Goal: Task Accomplishment & Management: Complete application form

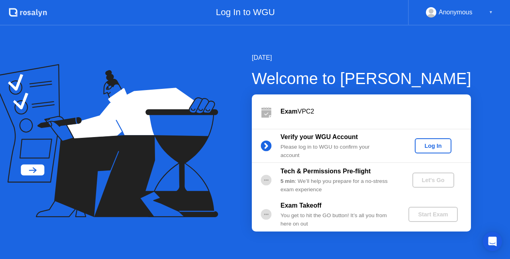
click at [437, 147] on div "Log In" at bounding box center [433, 146] width 30 height 6
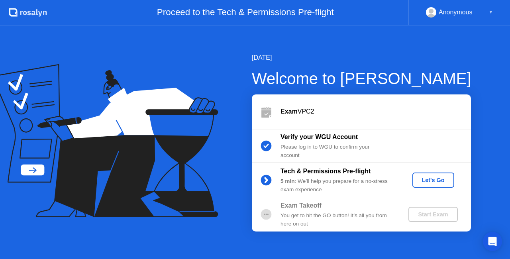
click at [436, 182] on div "Let's Go" at bounding box center [432, 180] width 35 height 6
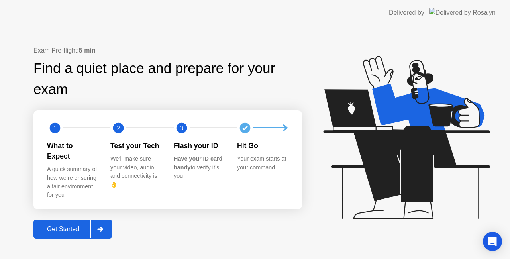
click at [62, 225] on div "Get Started" at bounding box center [63, 228] width 55 height 7
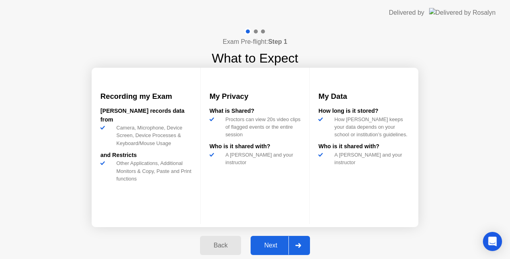
click at [261, 242] on div "Next" at bounding box center [270, 245] width 35 height 7
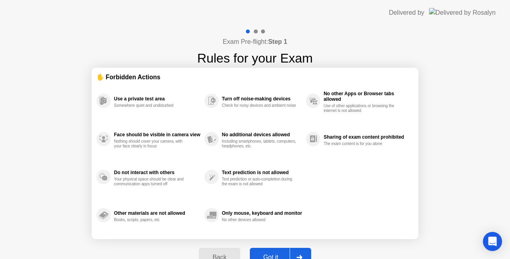
click at [262, 252] on button "Got it" at bounding box center [280, 257] width 61 height 19
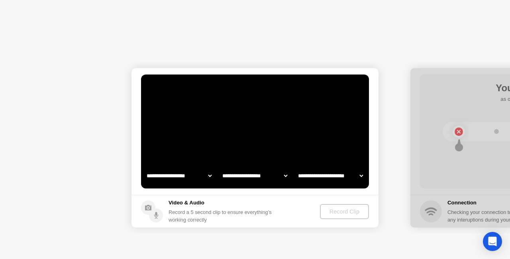
select select "**********"
select select "*******"
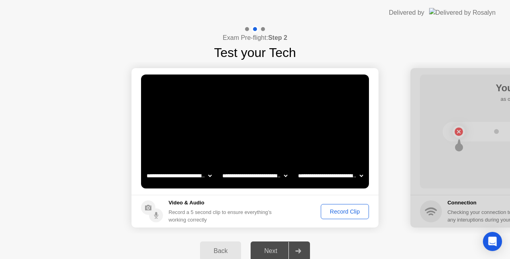
click at [331, 210] on div "Record Clip" at bounding box center [344, 211] width 43 height 6
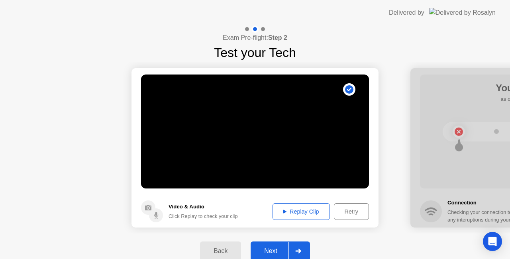
click at [300, 208] on div "Replay Clip" at bounding box center [301, 211] width 52 height 6
click at [262, 248] on div "Next" at bounding box center [270, 250] width 35 height 7
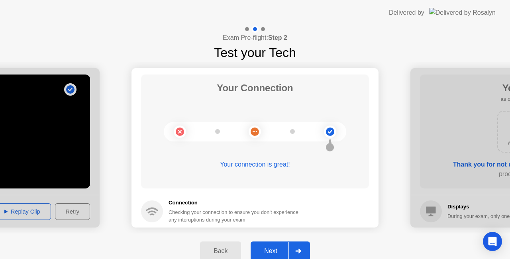
click at [268, 243] on button "Next" at bounding box center [279, 250] width 59 height 19
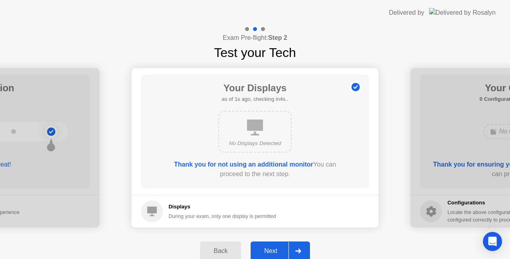
click at [267, 244] on button "Next" at bounding box center [279, 250] width 59 height 19
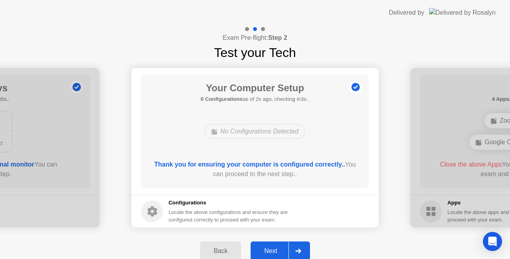
click at [267, 244] on button "Next" at bounding box center [279, 250] width 59 height 19
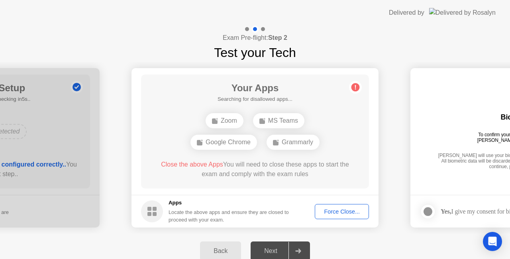
click at [353, 206] on button "Force Close..." at bounding box center [341, 211] width 54 height 15
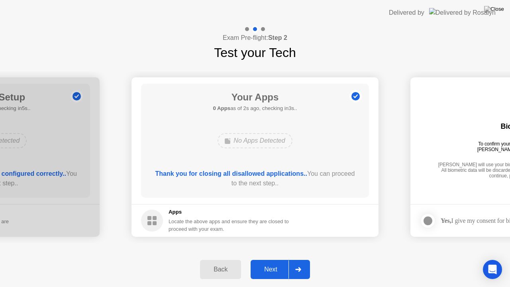
click at [265, 258] on div "Back Next" at bounding box center [255, 269] width 510 height 35
click at [264, 258] on div "Next" at bounding box center [270, 269] width 35 height 7
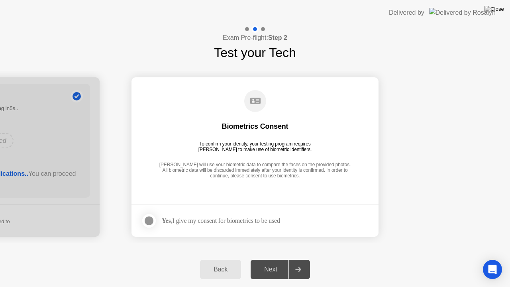
click at [154, 221] on div at bounding box center [149, 221] width 10 height 10
click at [268, 258] on div "Next" at bounding box center [270, 269] width 35 height 7
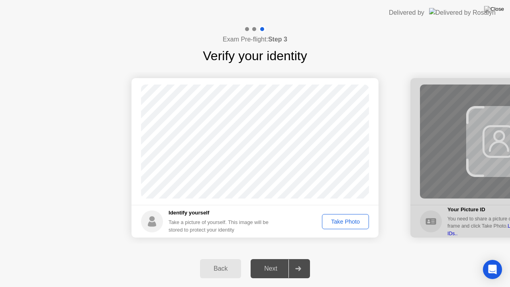
click at [342, 223] on div "Take Photo" at bounding box center [344, 221] width 41 height 6
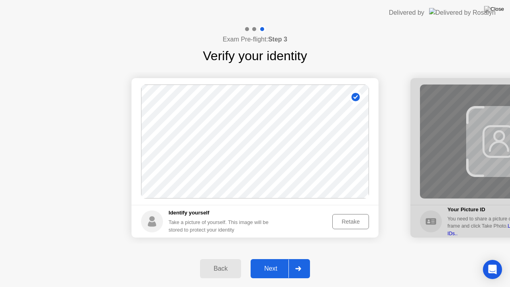
click at [255, 258] on button "Next" at bounding box center [279, 268] width 59 height 19
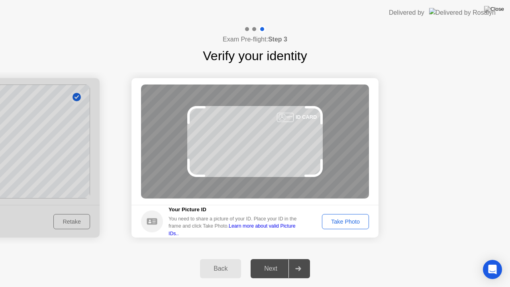
click at [335, 220] on div "Take Photo" at bounding box center [344, 221] width 41 height 6
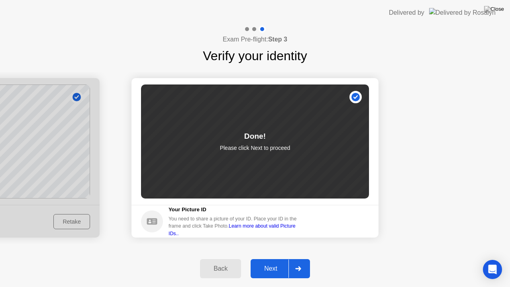
click at [282, 258] on div "Next" at bounding box center [270, 268] width 35 height 7
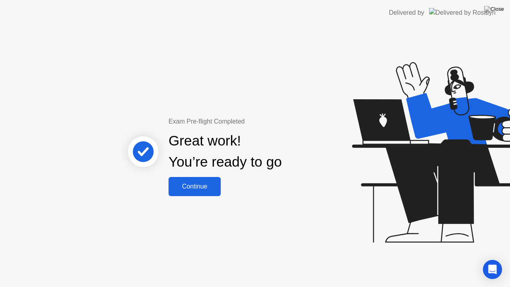
click at [176, 180] on button "Continue" at bounding box center [194, 186] width 52 height 19
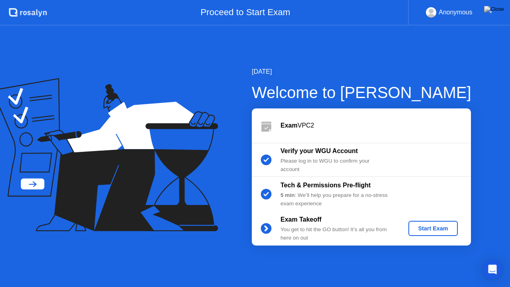
click at [435, 227] on div "Start Exam" at bounding box center [432, 228] width 43 height 6
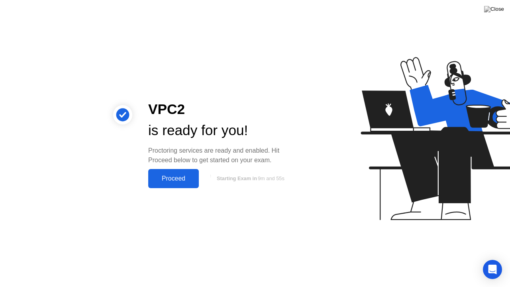
click at [174, 172] on button "Proceed" at bounding box center [173, 178] width 51 height 19
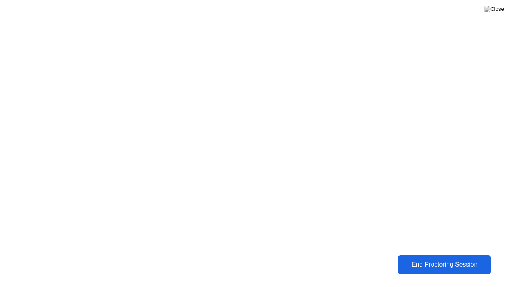
click at [482, 258] on div "End Proctoring Session" at bounding box center [444, 264] width 88 height 7
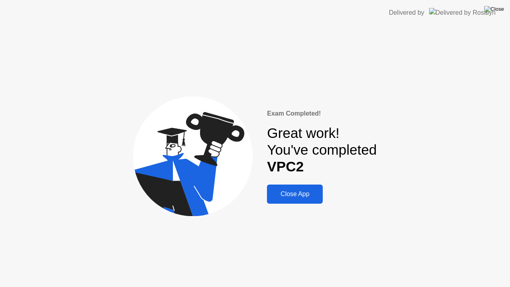
click at [501, 10] on img at bounding box center [494, 9] width 20 height 6
